Goal: Communication & Community: Answer question/provide support

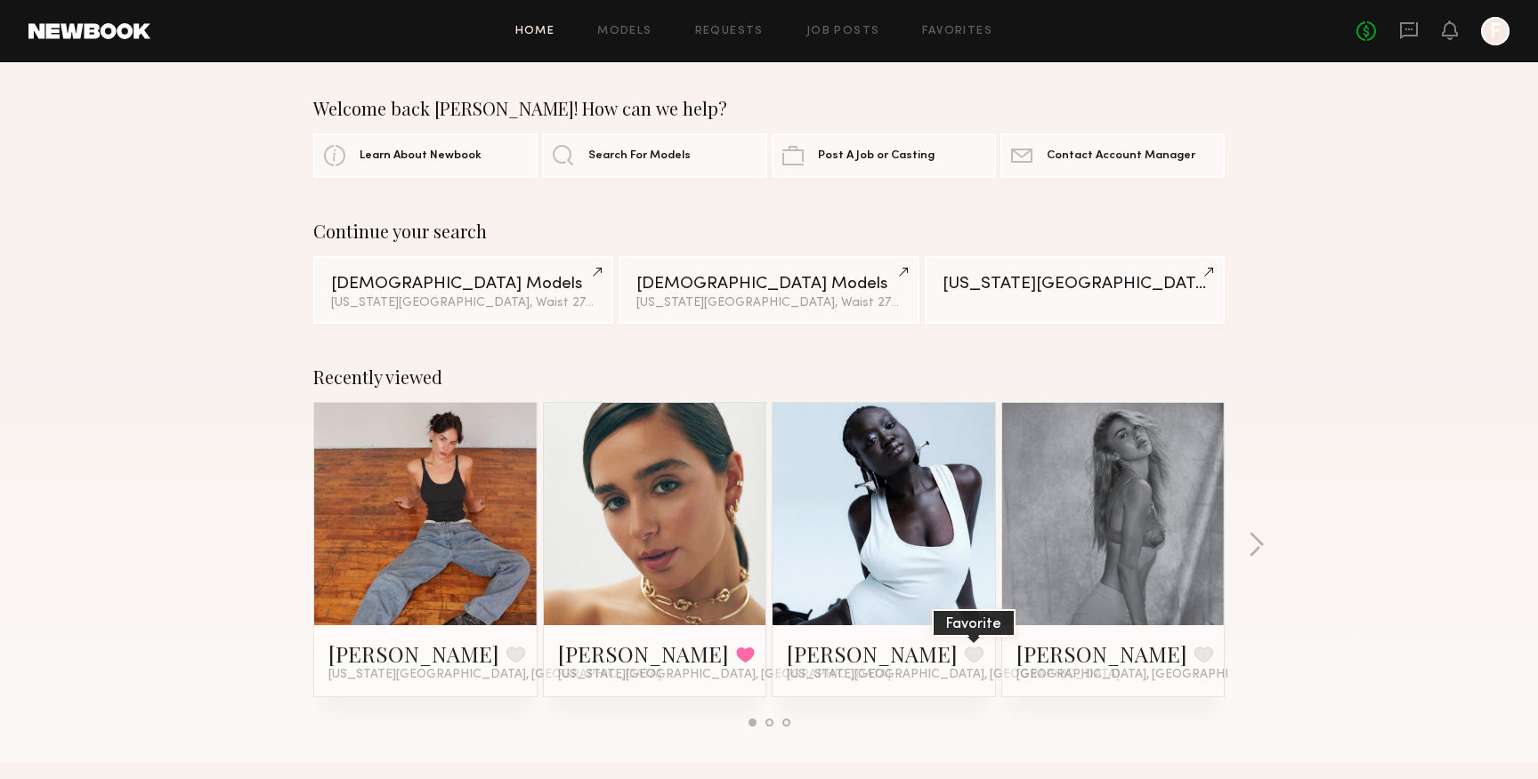
click at [965, 654] on button at bounding box center [974, 655] width 19 height 16
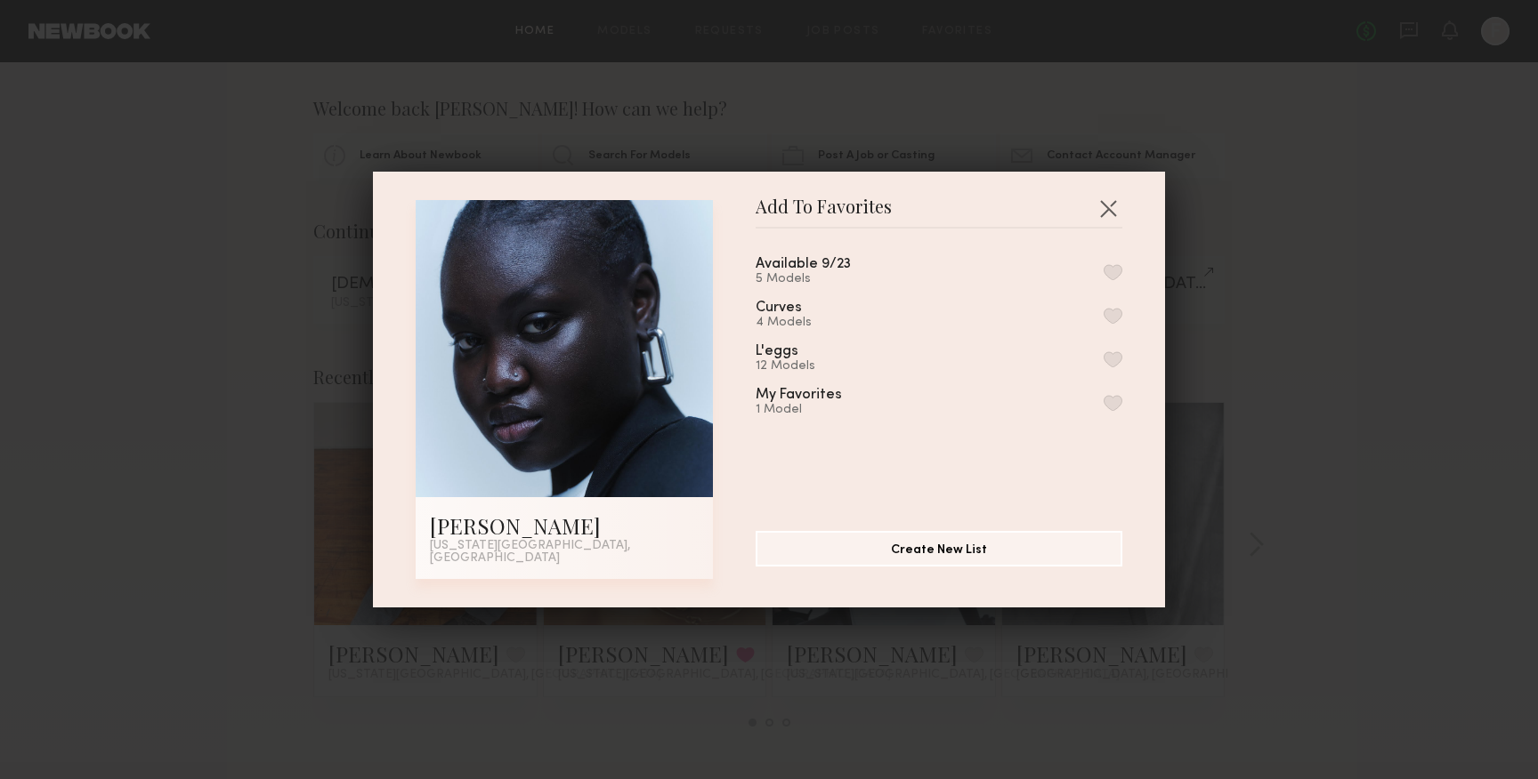
click at [1135, 283] on div "Available 9/23 5 Models Curves 4 Models L'eggs 12 Models My Favorites 1 Model" at bounding box center [947, 373] width 384 height 260
click at [1114, 280] on button "button" at bounding box center [1112, 272] width 19 height 16
click at [1102, 211] on button "button" at bounding box center [1108, 208] width 28 height 28
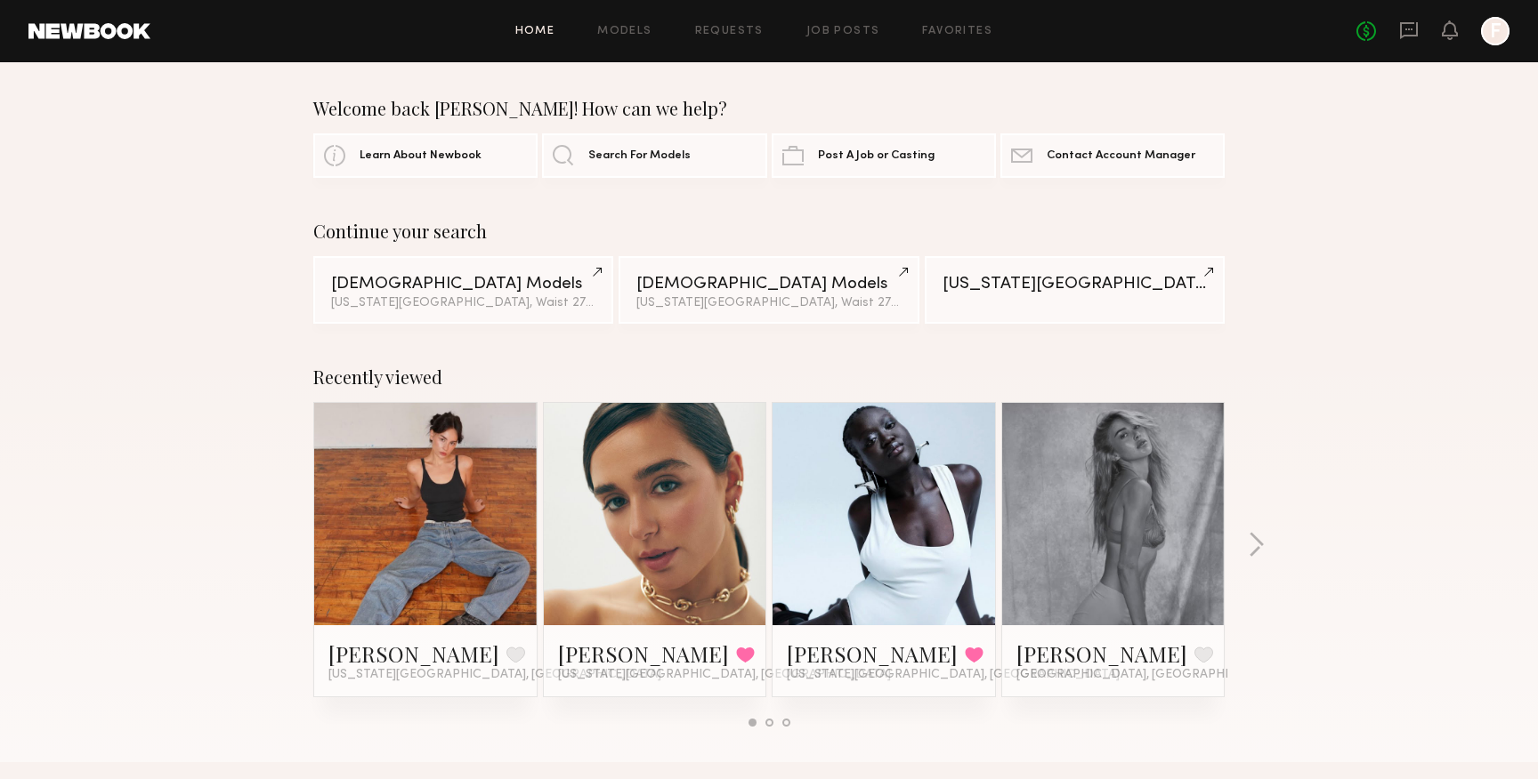
click at [1440, 33] on div "No fees up to $5,000 F" at bounding box center [1432, 31] width 153 height 28
click at [1450, 35] on icon at bounding box center [1449, 29] width 14 height 12
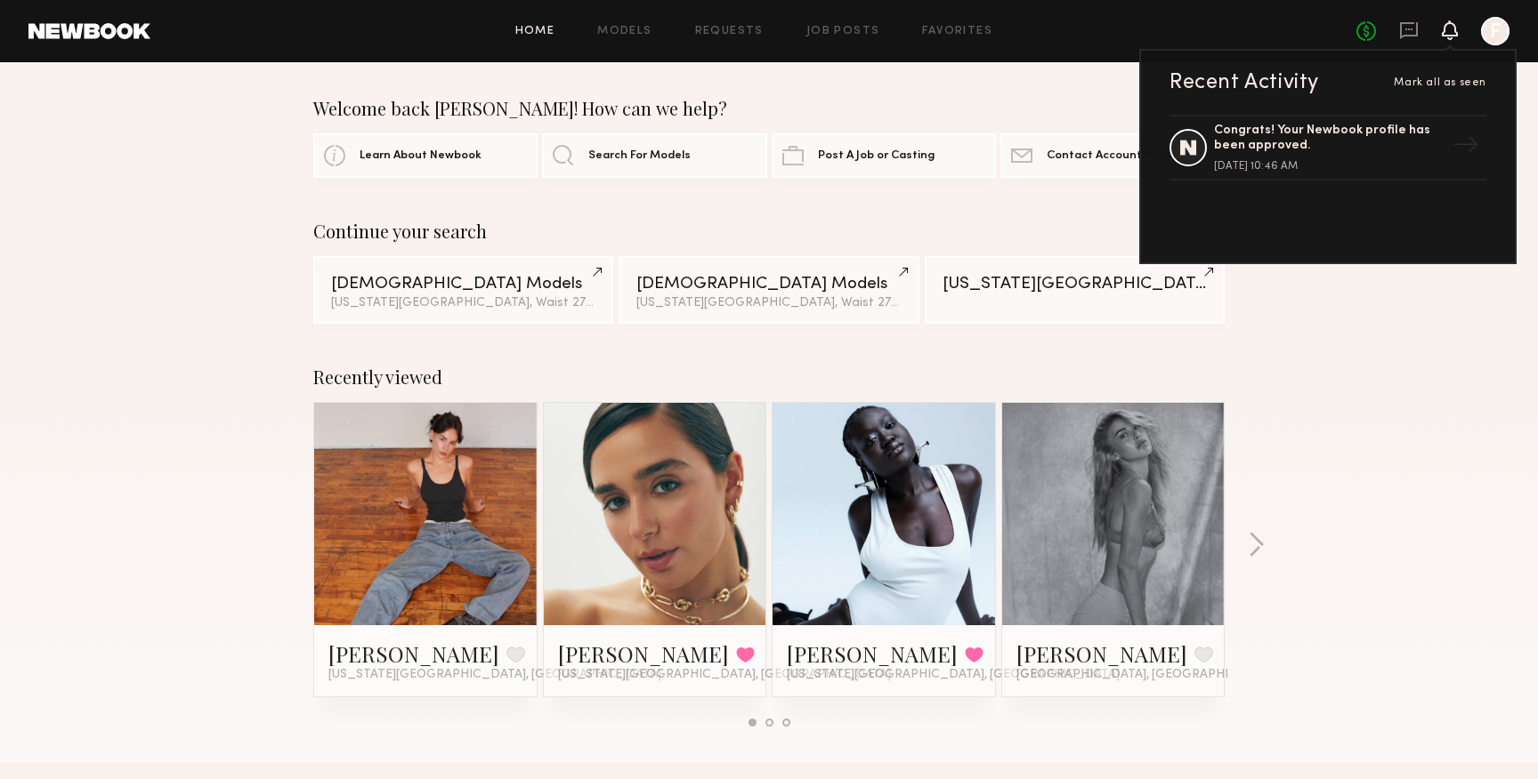
click at [1027, 116] on div "Welcome back [PERSON_NAME]! How can we help?" at bounding box center [768, 108] width 911 height 21
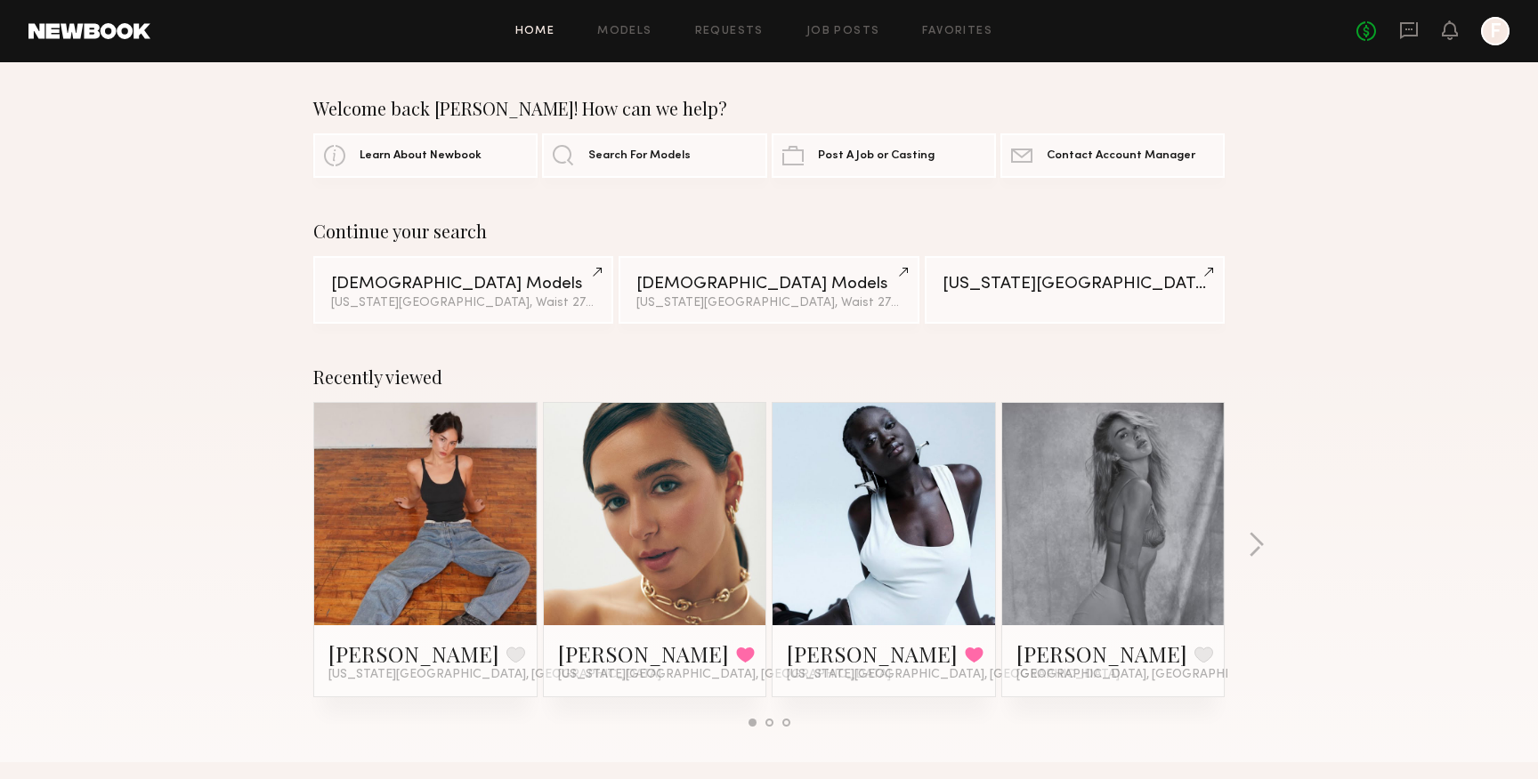
click at [863, 475] on link at bounding box center [883, 514] width 109 height 222
click at [1422, 26] on div "No fees up to $5,000 F" at bounding box center [1432, 31] width 153 height 28
click at [1414, 26] on icon at bounding box center [1409, 30] width 20 height 20
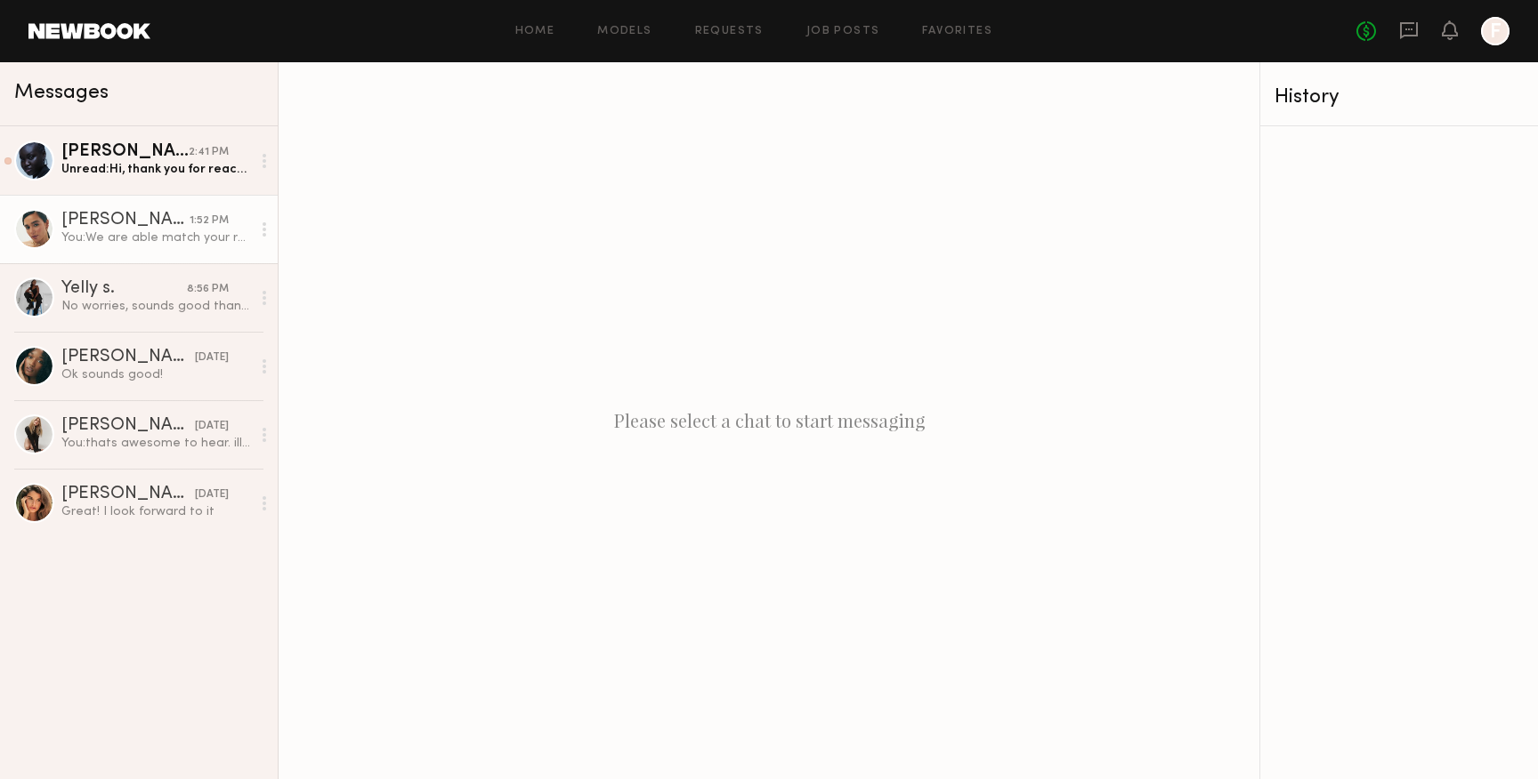
click at [147, 222] on div "Bella F." at bounding box center [125, 221] width 128 height 18
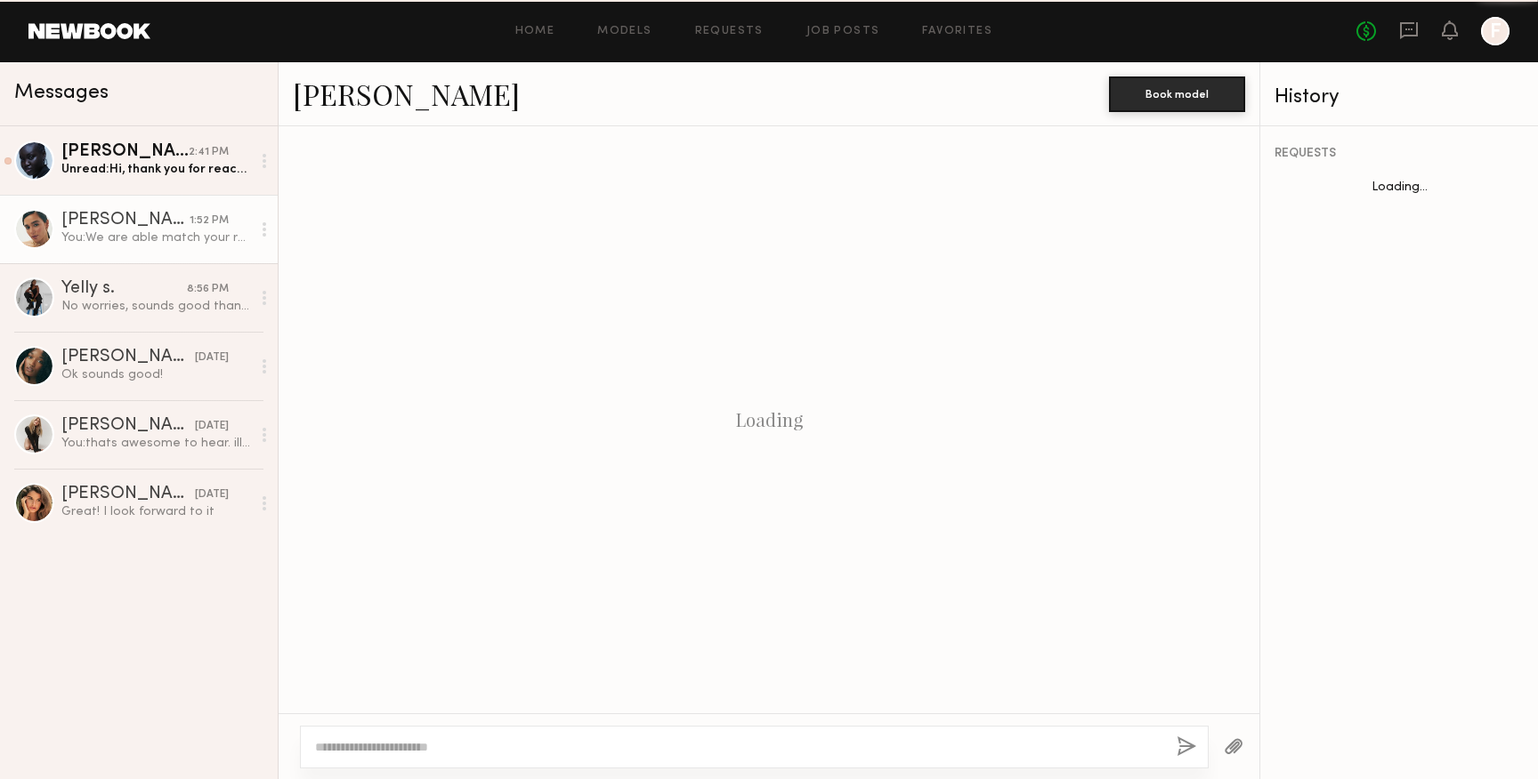
scroll to position [753, 0]
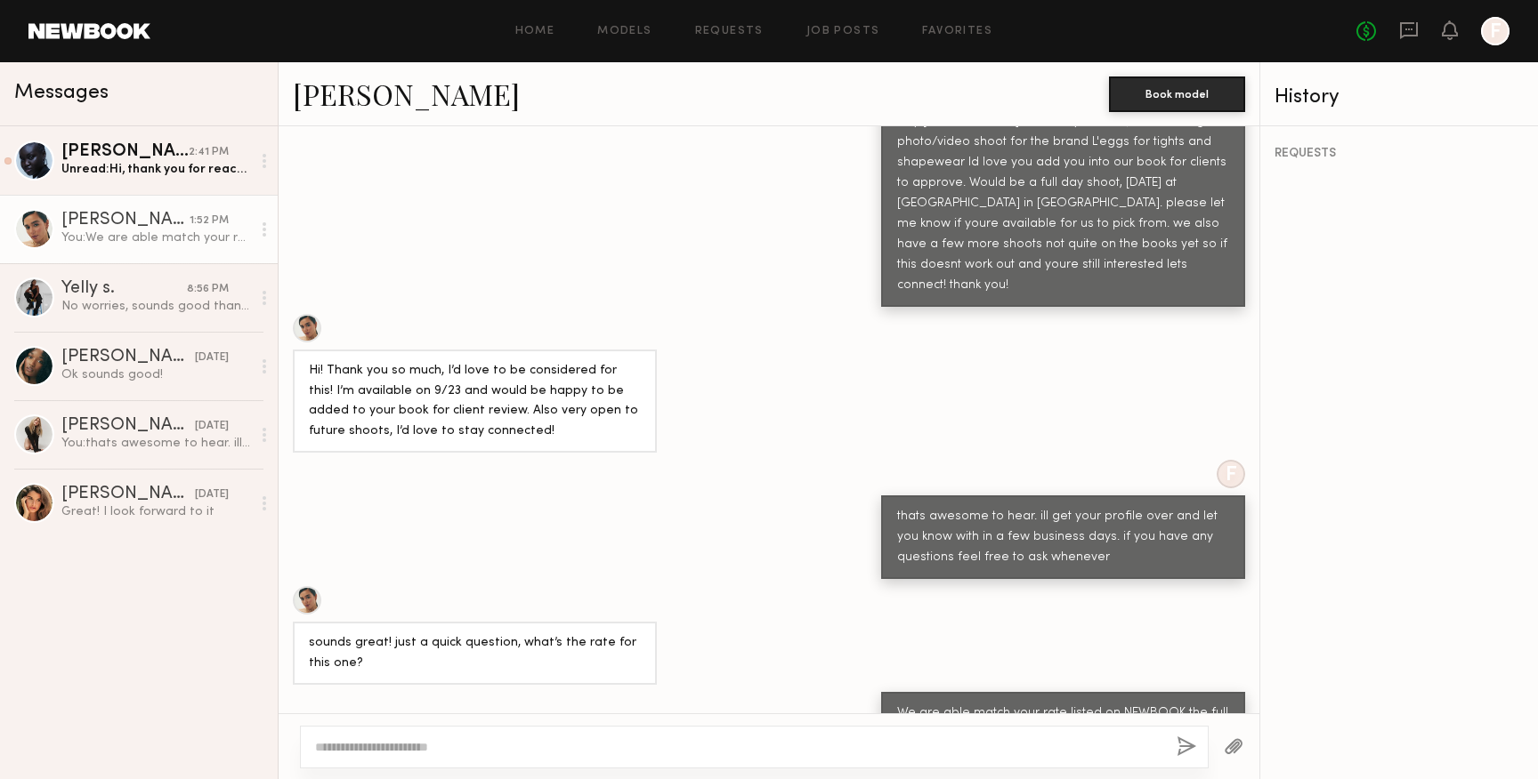
click at [968, 507] on div "thats awesome to hear. ill get your profile over and let you know with in a few…" at bounding box center [1063, 537] width 332 height 61
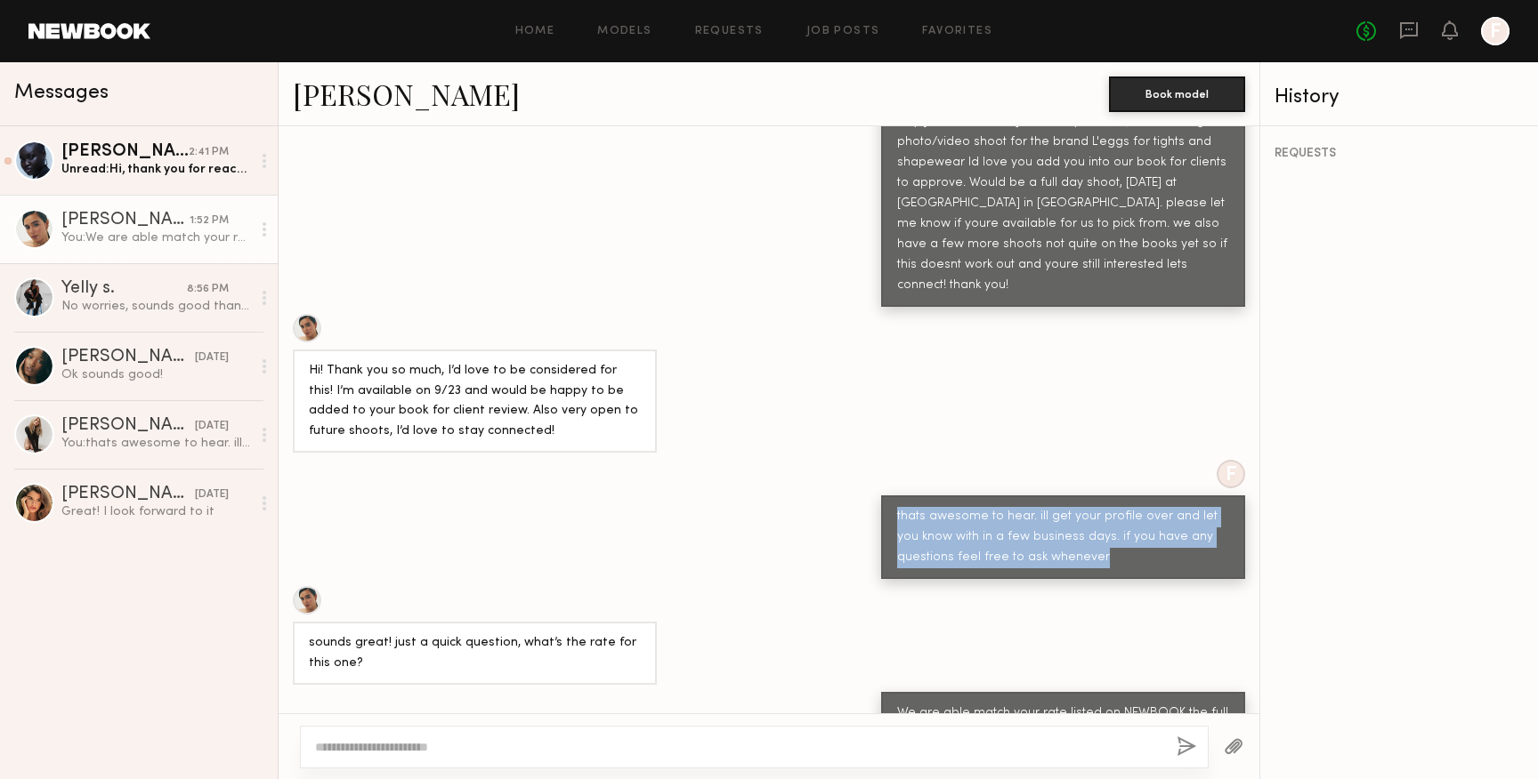
click at [968, 507] on div "thats awesome to hear. ill get your profile over and let you know with in a few…" at bounding box center [1063, 537] width 332 height 61
copy div "thats awesome to hear. ill get your profile over and let you know with in a few…"
click at [165, 166] on div "Unread: Hi, thank you for reaching out! Yes I would be available that day." at bounding box center [156, 169] width 190 height 17
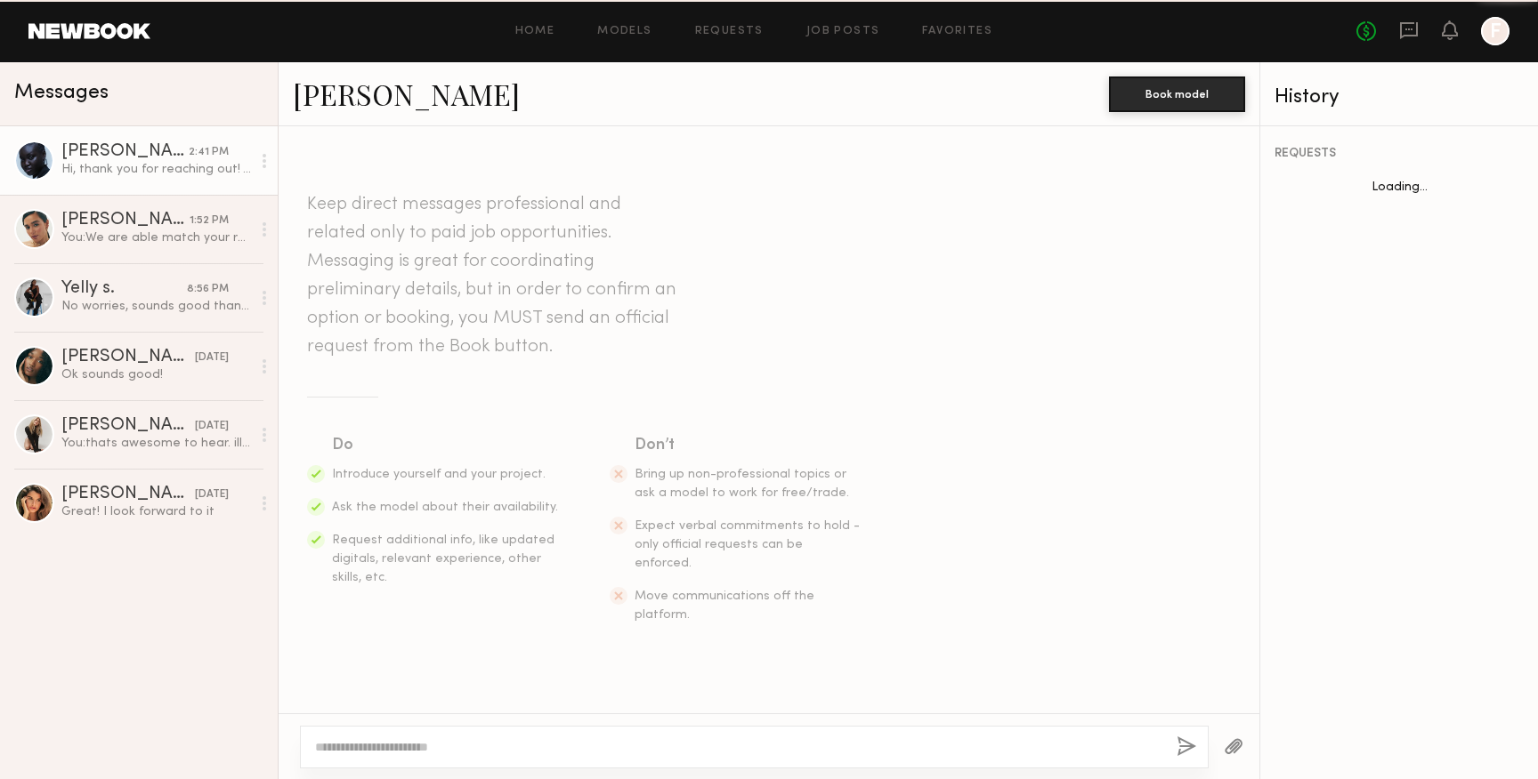
scroll to position [374, 0]
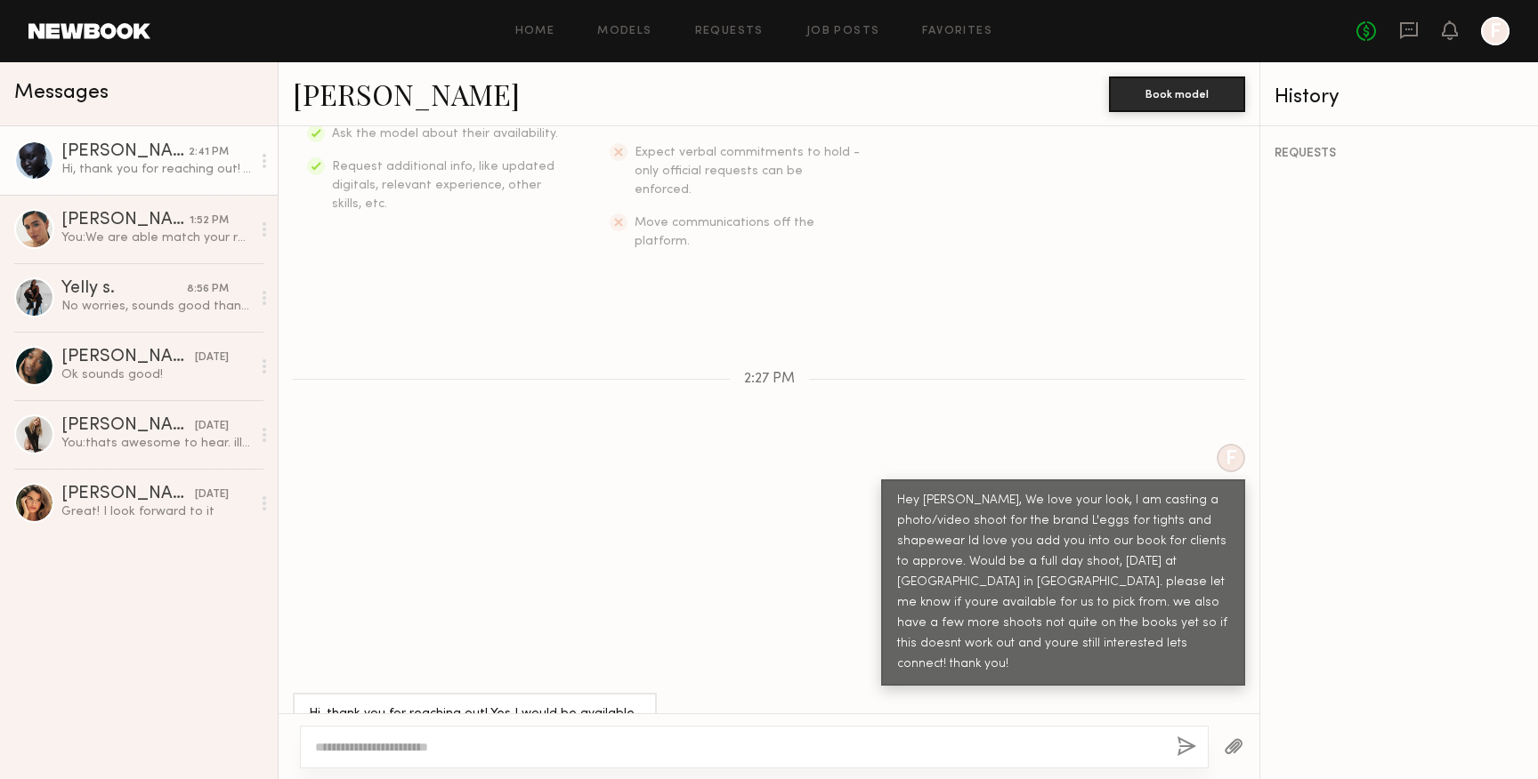
click at [607, 743] on textarea at bounding box center [738, 748] width 847 height 18
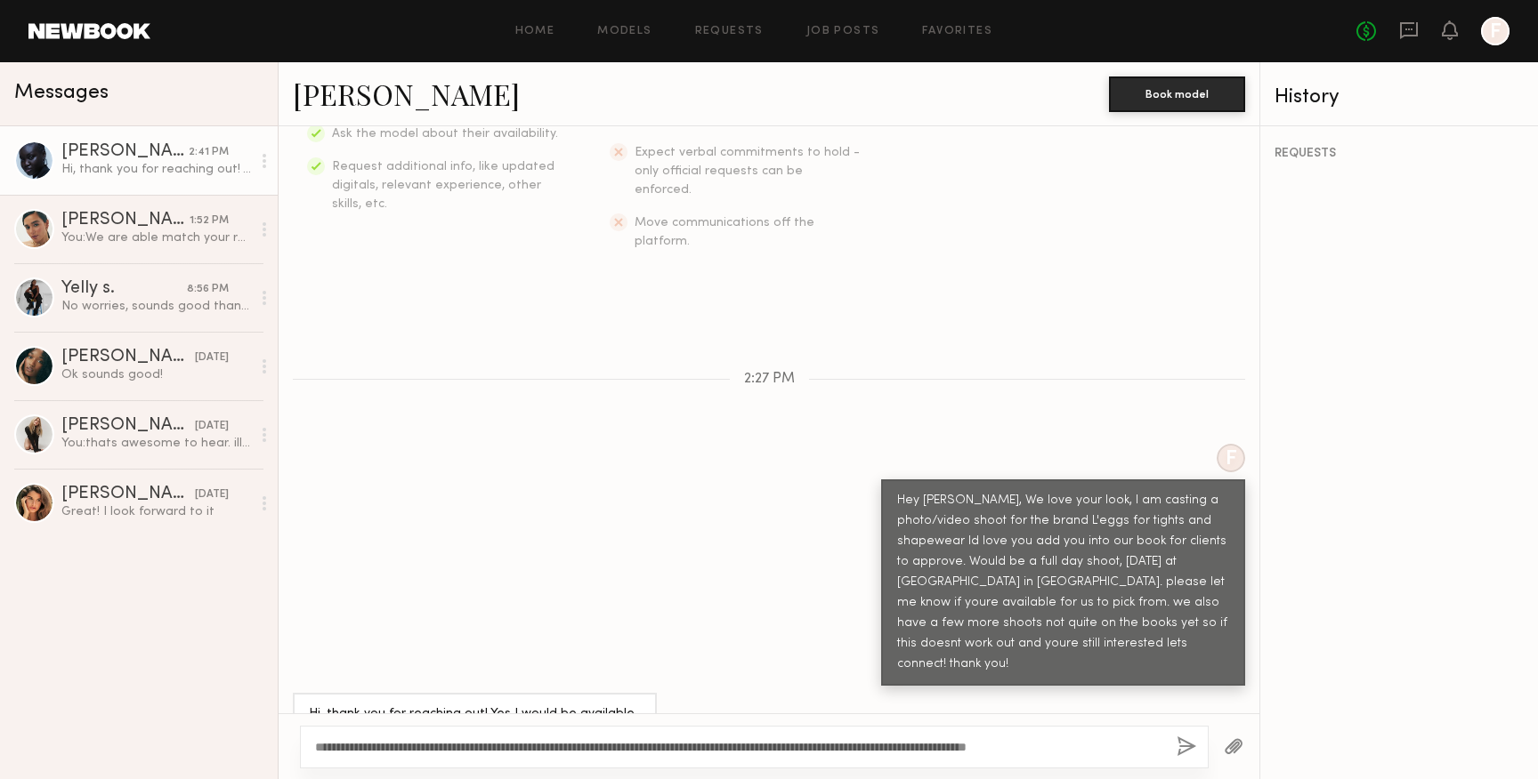
type textarea "**********"
click at [1189, 751] on button "button" at bounding box center [1186, 748] width 20 height 22
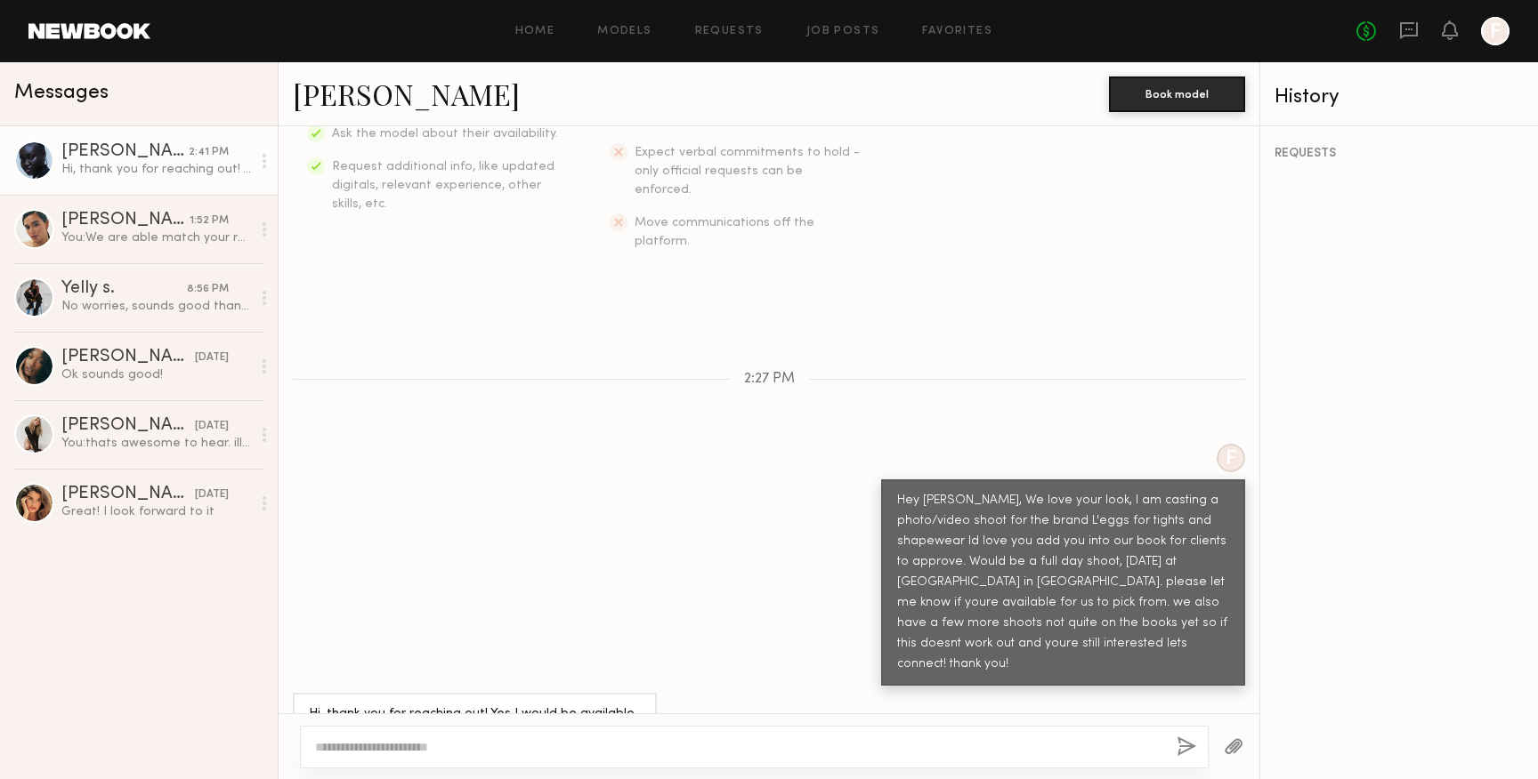
scroll to position [635, 0]
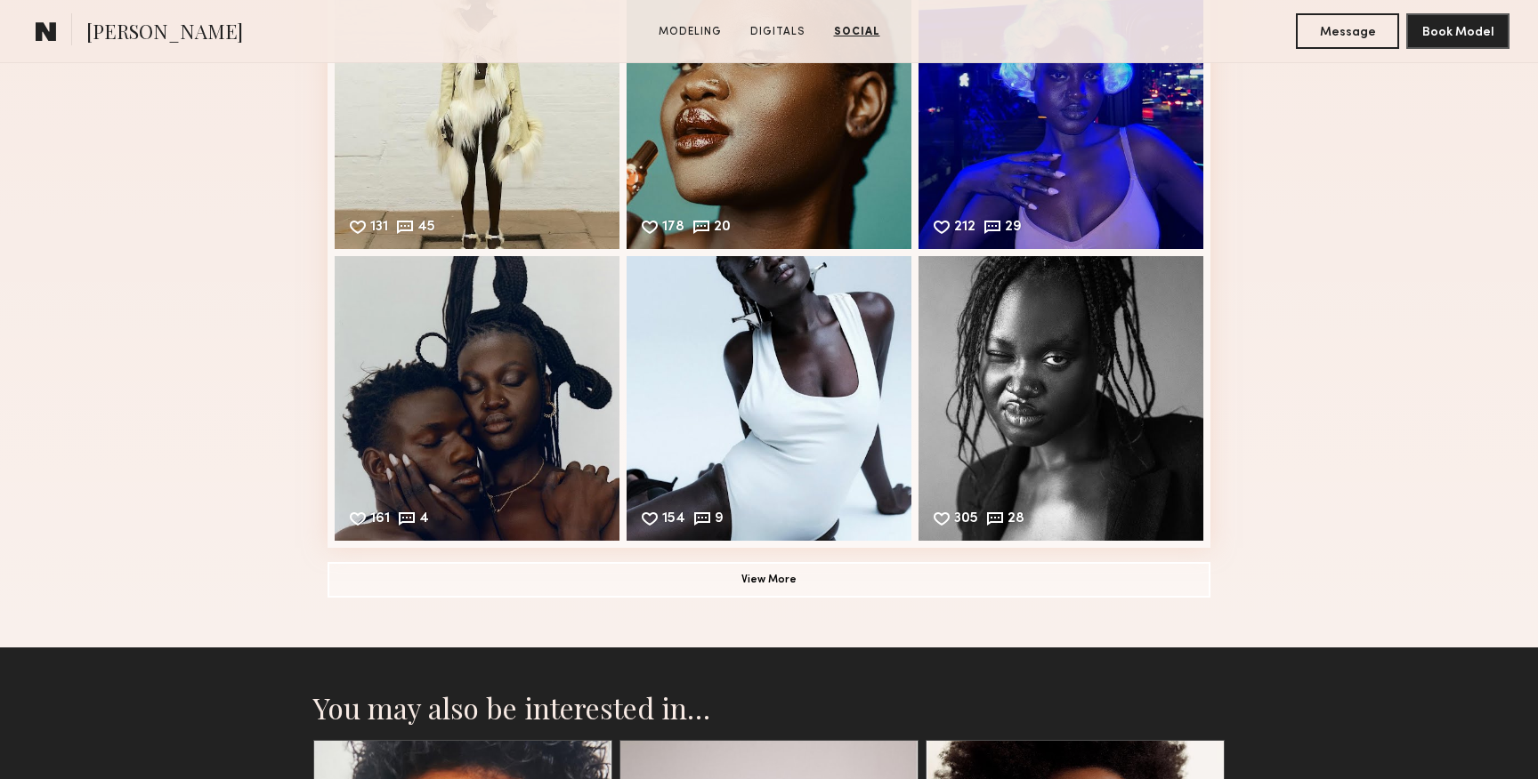
scroll to position [2363, 0]
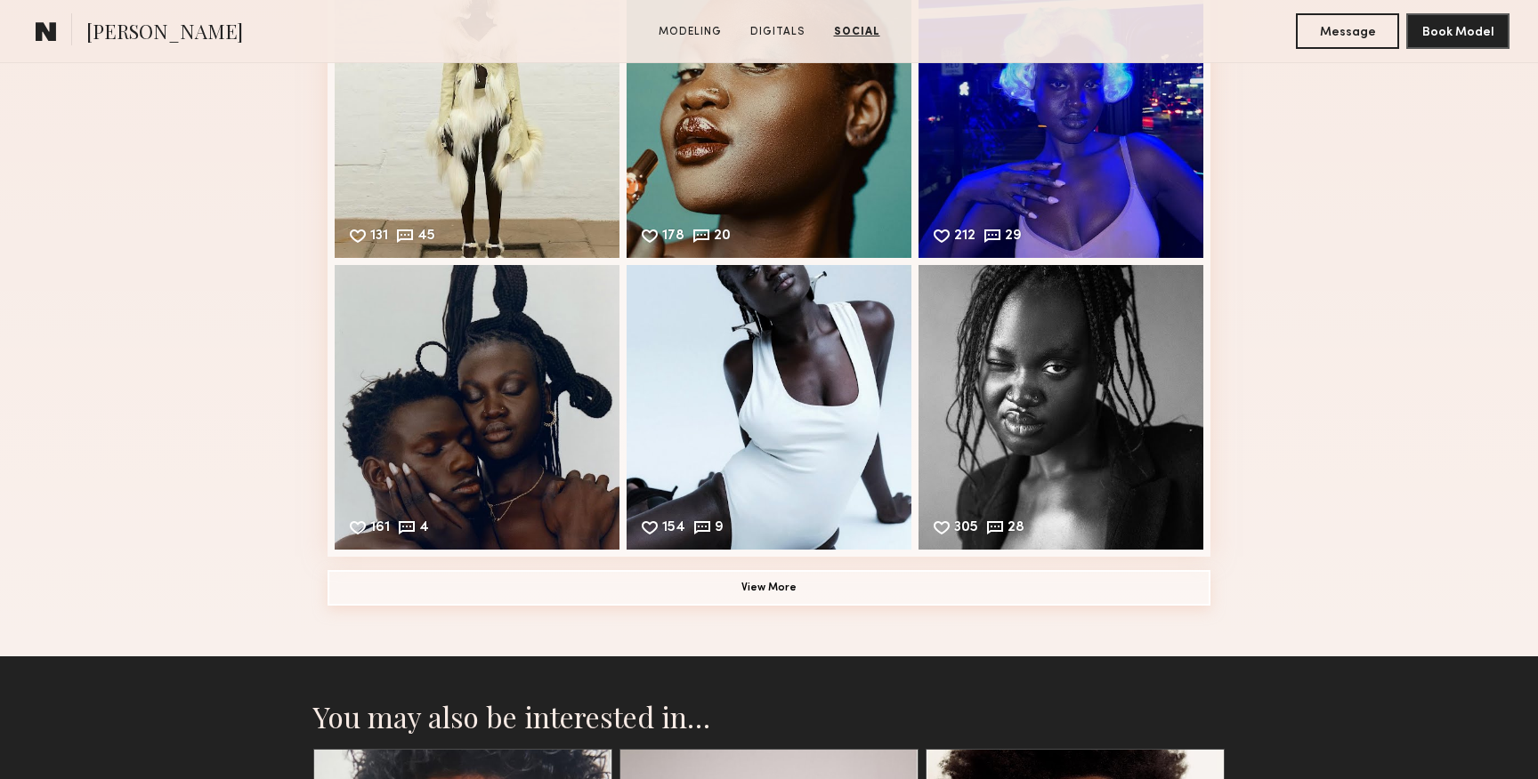
click at [766, 589] on button "View More" at bounding box center [768, 588] width 883 height 36
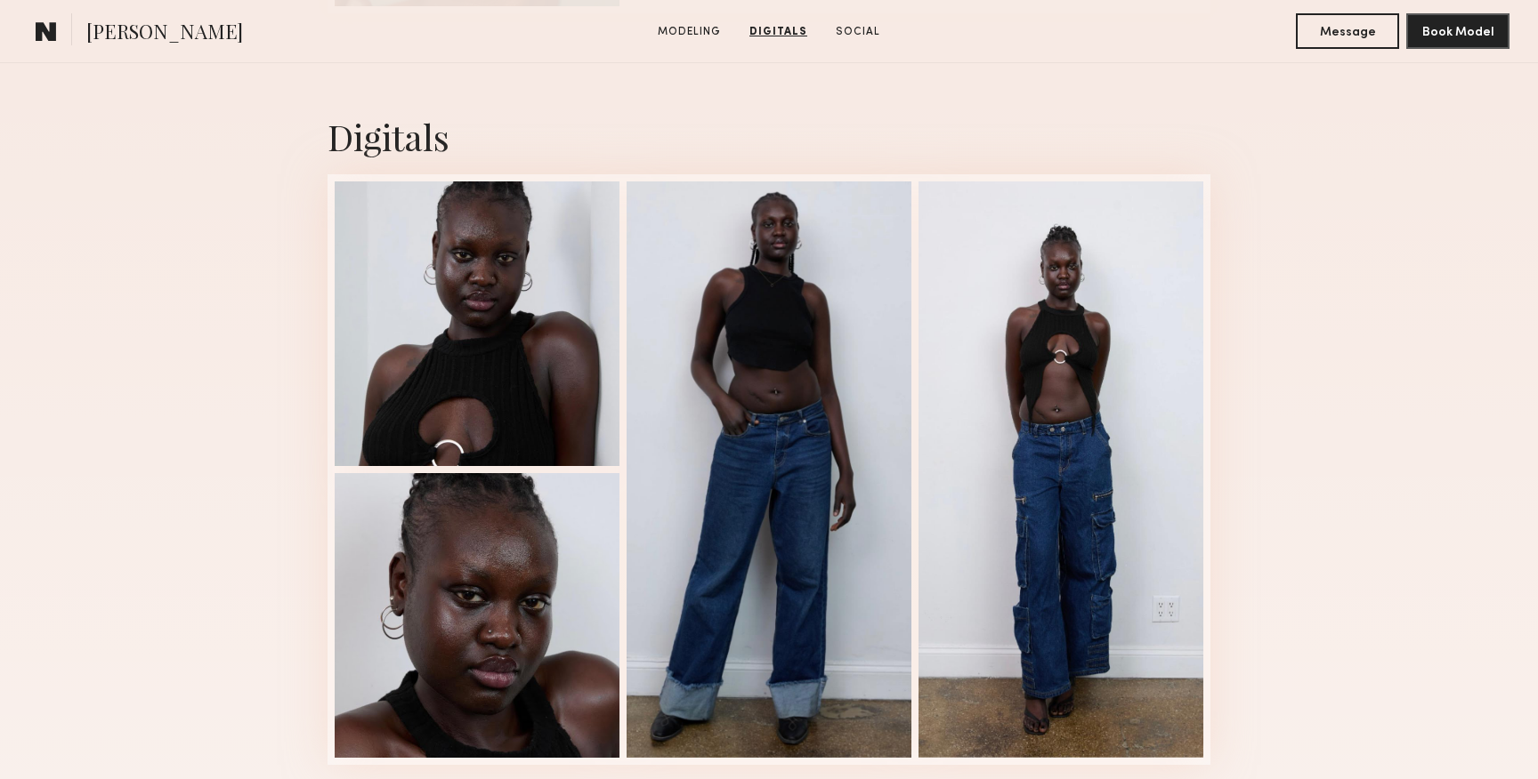
scroll to position [1398, 0]
